Goal: Task Accomplishment & Management: Use online tool/utility

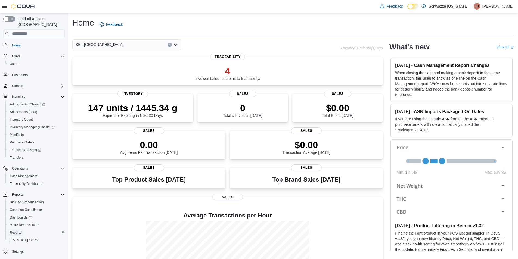
click at [14, 231] on span "Reports" at bounding box center [15, 233] width 11 height 4
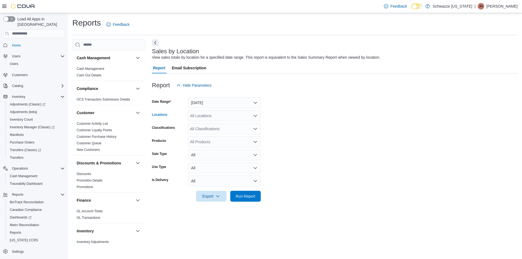
click at [214, 113] on div "All Locations" at bounding box center [224, 115] width 73 height 11
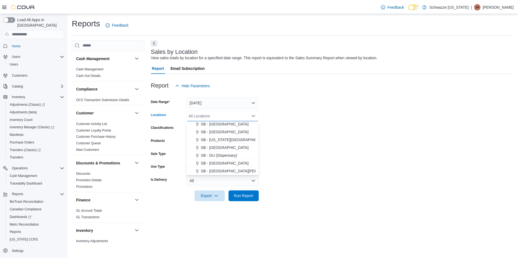
scroll to position [82, 0]
click at [231, 147] on span "SB - Commerce City" at bounding box center [226, 145] width 48 height 5
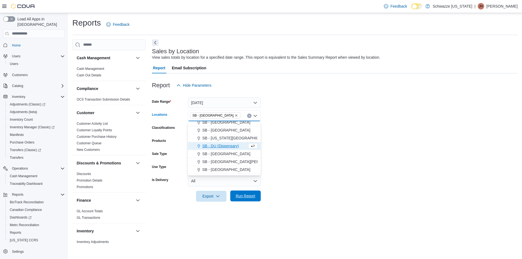
click at [250, 196] on span "Run Report" at bounding box center [246, 195] width 20 height 5
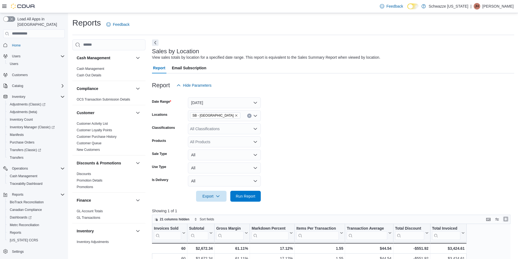
click at [509, 220] on button "Enter fullscreen" at bounding box center [505, 219] width 7 height 7
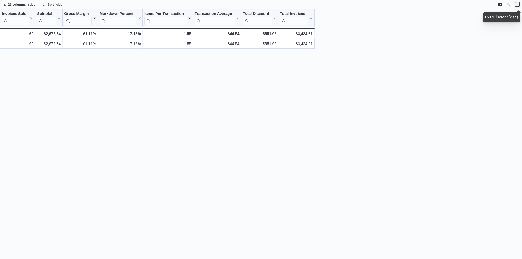
click at [520, 4] on button "Exit fullscreen" at bounding box center [517, 4] width 7 height 7
